Goal: Task Accomplishment & Management: Use online tool/utility

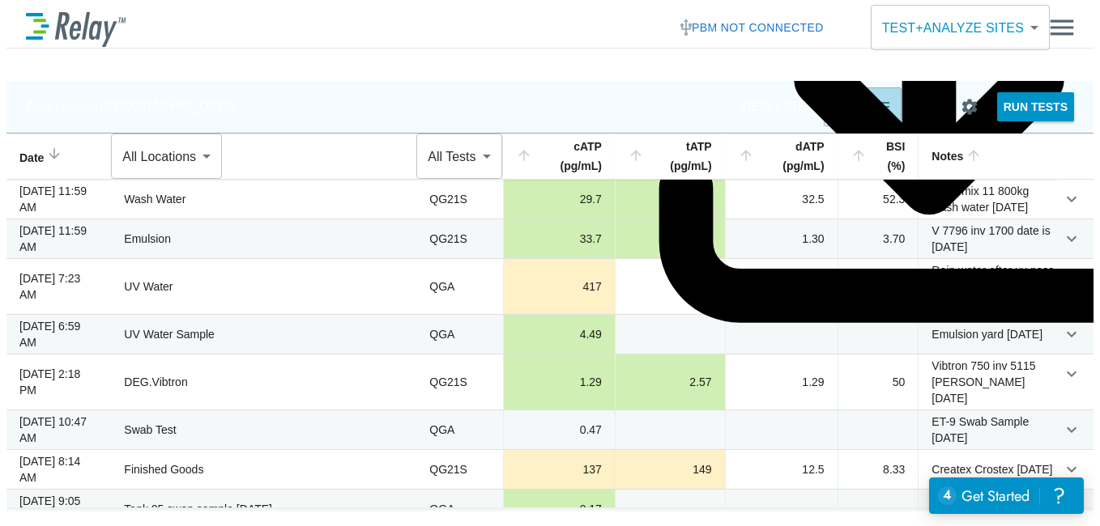
click at [872, 103] on img "button" at bounding box center [881, 106] width 19 height 19
